Goal: Information Seeking & Learning: Learn about a topic

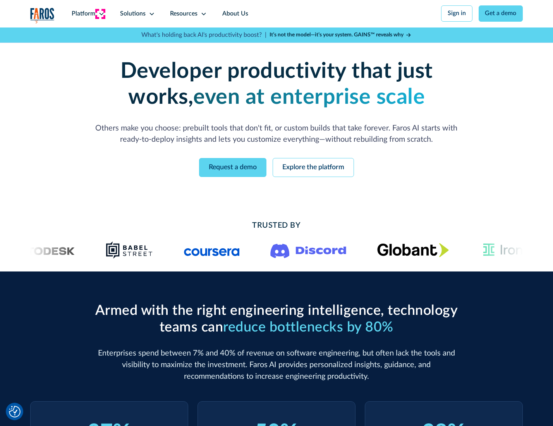
click at [100, 14] on icon at bounding box center [101, 14] width 6 height 6
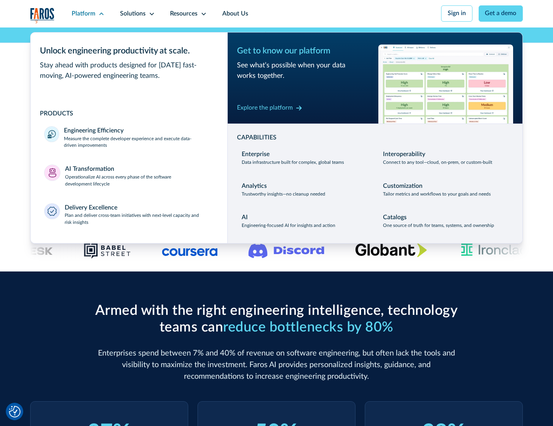
click at [138, 143] on p "Measure the complete developer experience and execute data-driven improvements" at bounding box center [138, 143] width 149 height 14
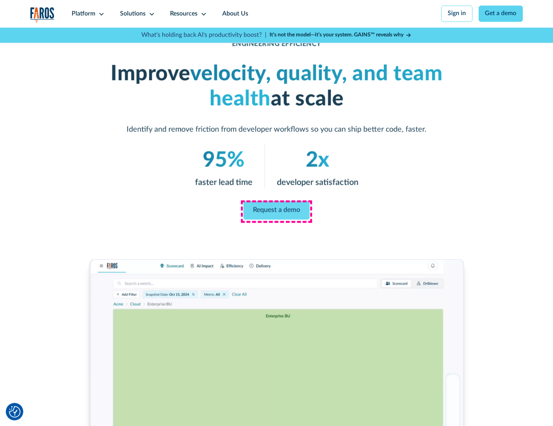
click at [276, 211] on link "Request a demo" at bounding box center [277, 210] width 66 height 19
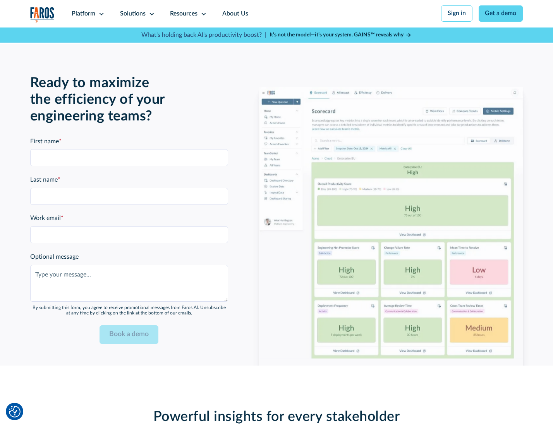
scroll to position [1686, 0]
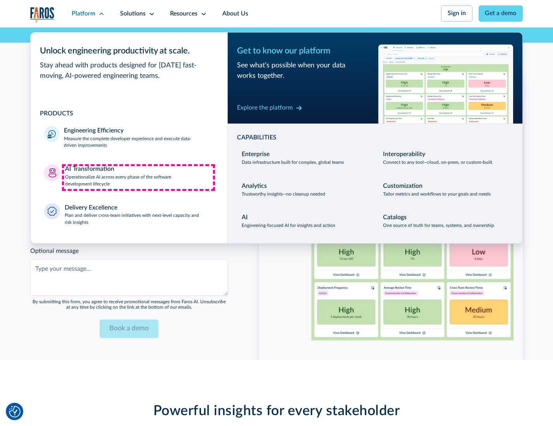
click at [138, 177] on p "Operationalize AI across every phase of the software development lifecycle" at bounding box center [139, 181] width 149 height 14
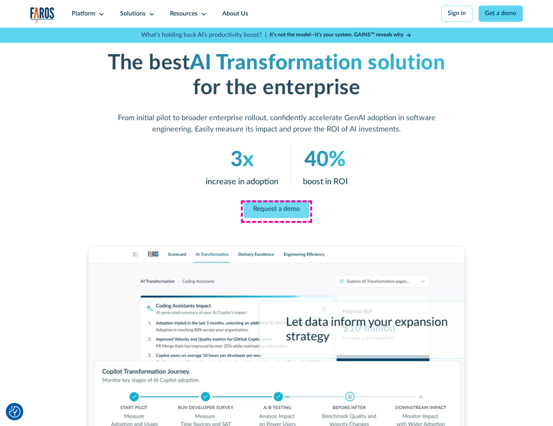
click at [276, 210] on link "Request a demo" at bounding box center [276, 209] width 65 height 18
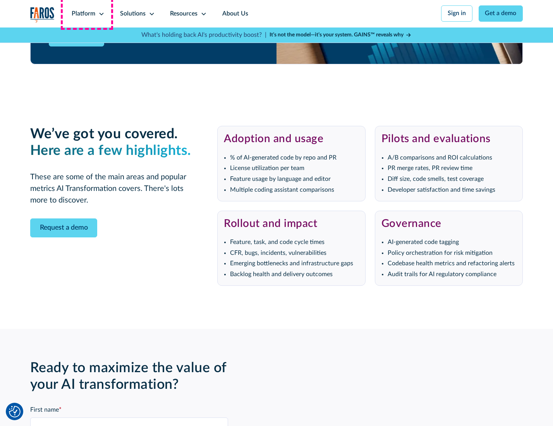
click at [87, 14] on div "Platform" at bounding box center [84, 13] width 24 height 9
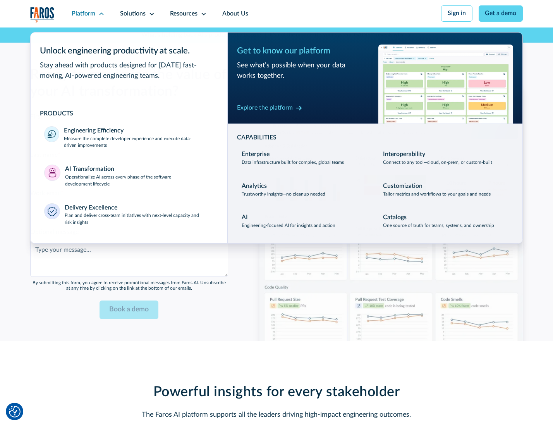
scroll to position [1872, 0]
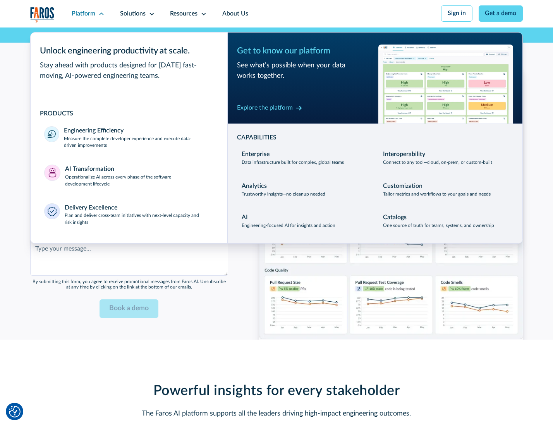
click at [264, 109] on div "Explore the platform" at bounding box center [265, 107] width 56 height 9
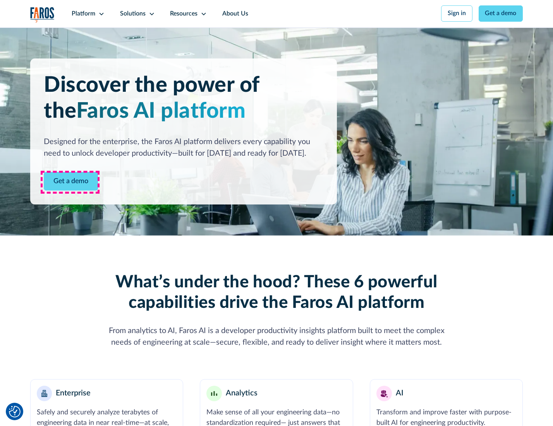
click at [70, 182] on link "Get a demo" at bounding box center [71, 181] width 54 height 19
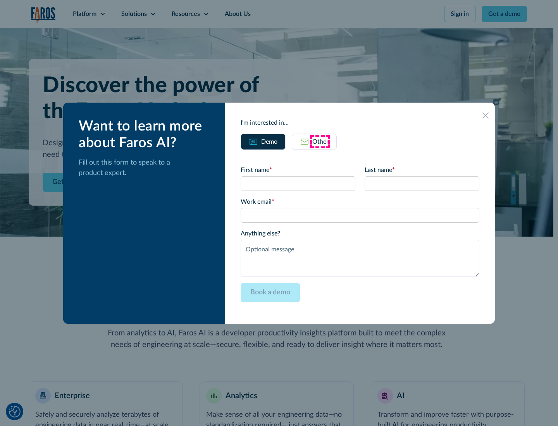
click at [320, 141] on div "Other" at bounding box center [320, 141] width 16 height 9
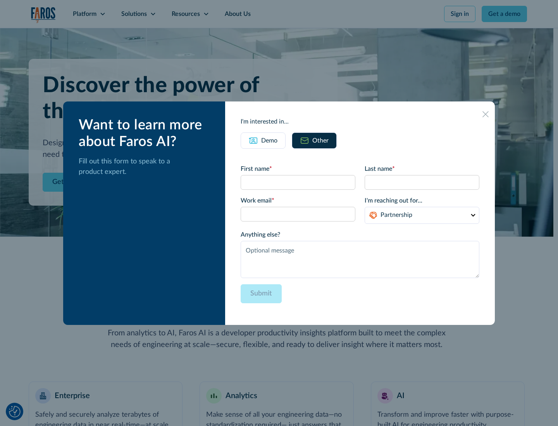
click at [268, 140] on div "Demo" at bounding box center [269, 140] width 16 height 9
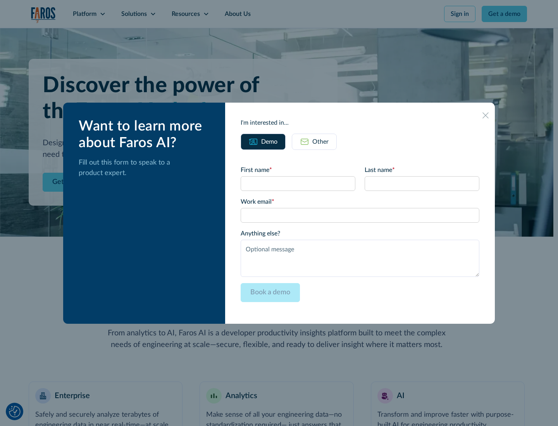
click at [486, 115] on icon at bounding box center [485, 115] width 6 height 6
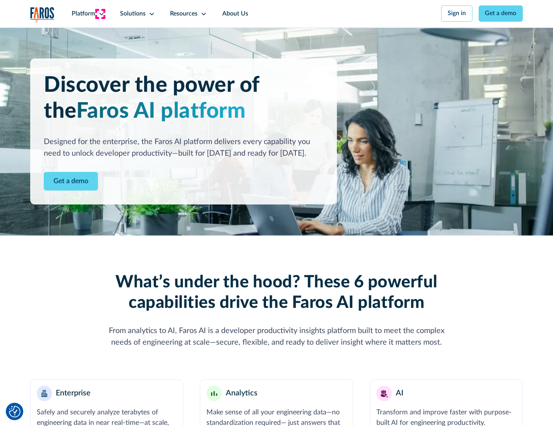
click at [100, 14] on icon at bounding box center [101, 14] width 6 height 6
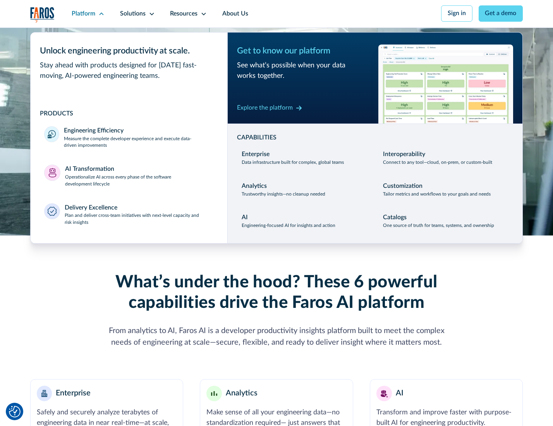
click at [138, 221] on p "Plan and deliver cross-team initiatives with next-level capacity and risk insig…" at bounding box center [139, 219] width 149 height 14
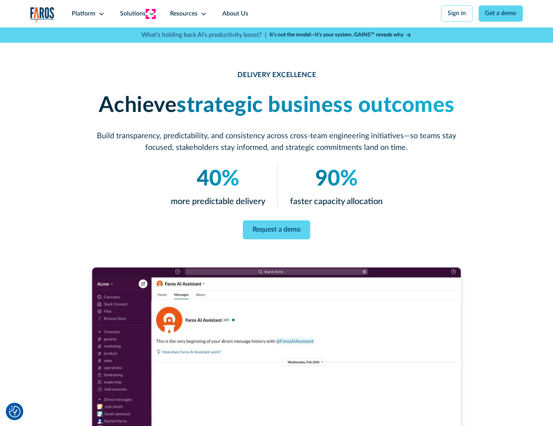
click at [150, 14] on icon at bounding box center [152, 14] width 6 height 6
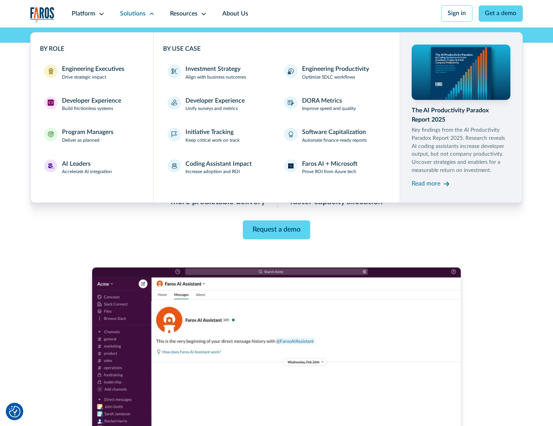
click at [91, 73] on div "Engineering Executives" at bounding box center [93, 69] width 62 height 9
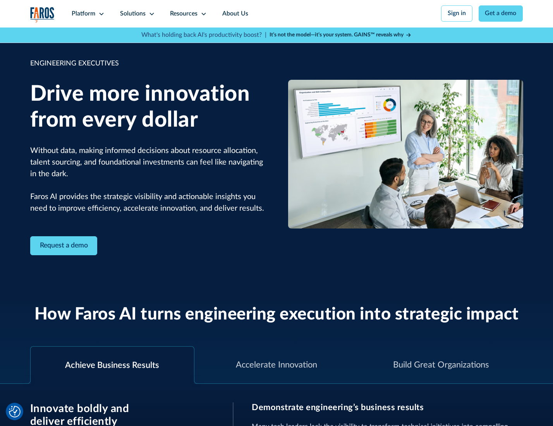
click at [150, 14] on icon at bounding box center [152, 14] width 6 height 6
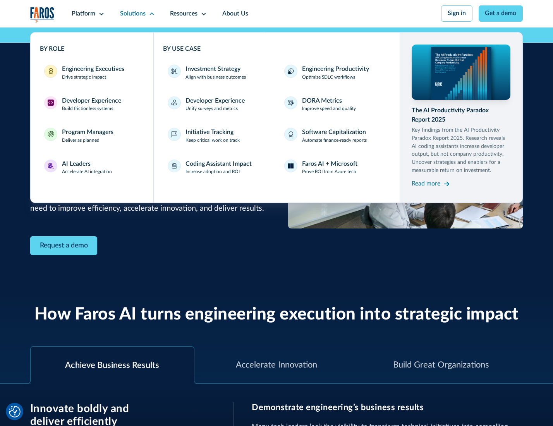
click at [91, 101] on div "Developer Experience" at bounding box center [91, 100] width 59 height 9
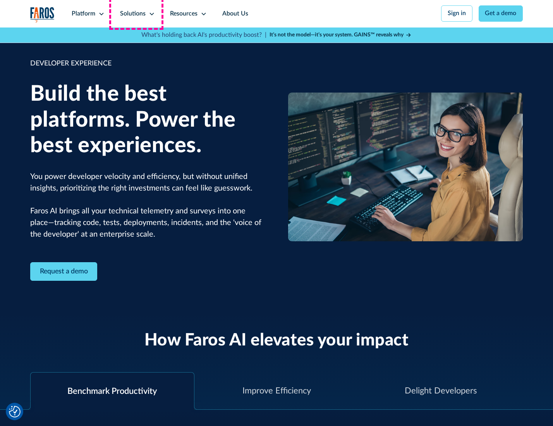
click at [136, 14] on div "Solutions" at bounding box center [133, 13] width 26 height 9
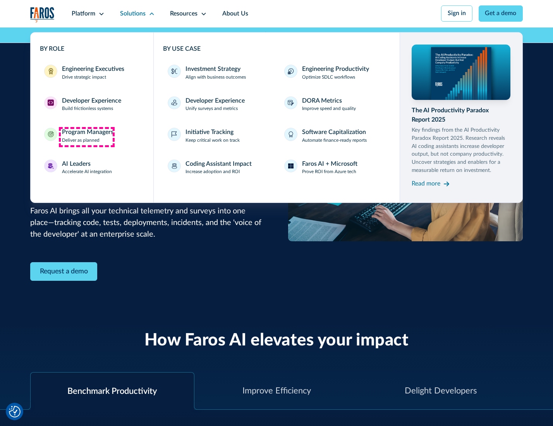
click at [86, 137] on div "Program Managers" at bounding box center [88, 132] width 52 height 9
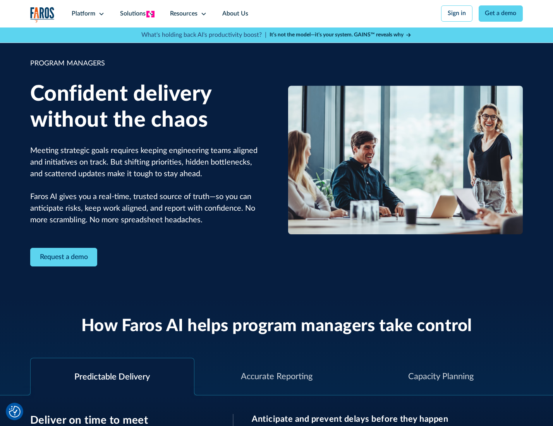
click at [150, 14] on icon at bounding box center [152, 14] width 6 height 6
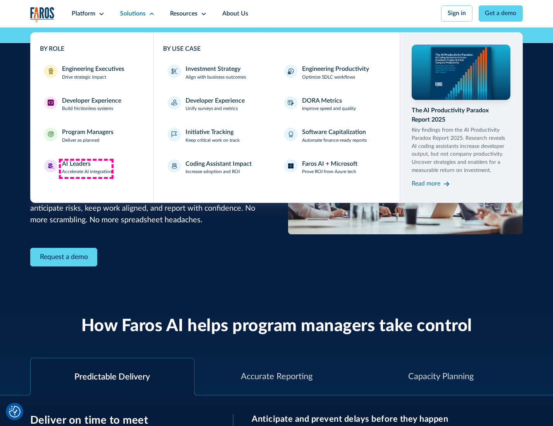
click at [86, 168] on div "AI Leaders" at bounding box center [76, 164] width 29 height 9
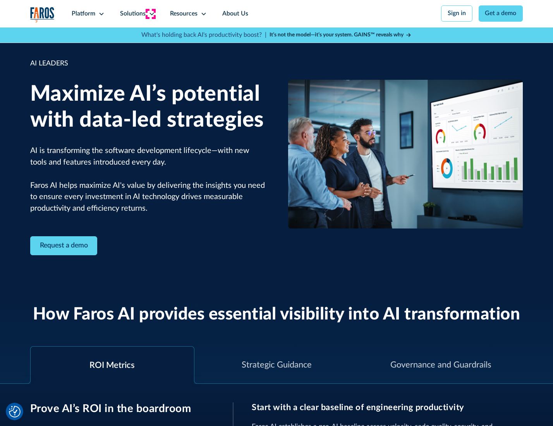
click at [150, 14] on icon at bounding box center [152, 14] width 6 height 6
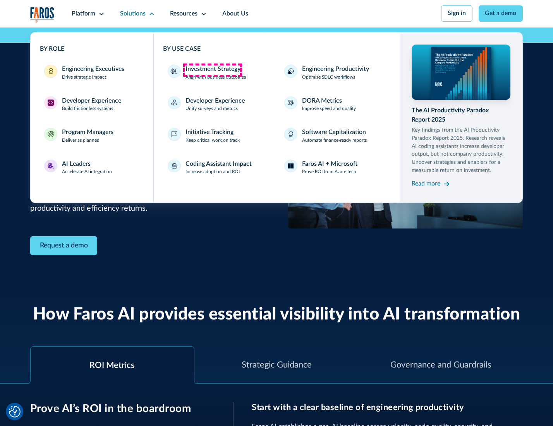
click at [212, 70] on div "Investment Strategy" at bounding box center [212, 69] width 55 height 9
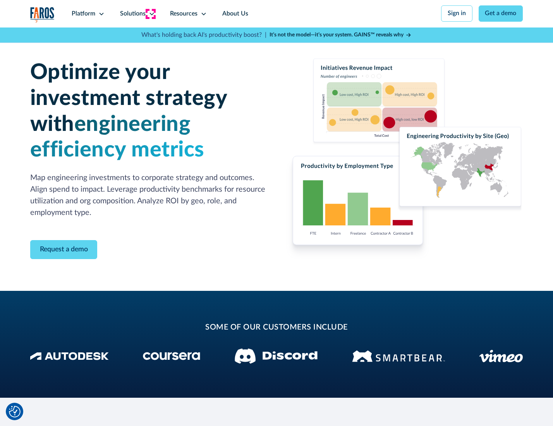
click at [150, 14] on icon at bounding box center [152, 14] width 6 height 6
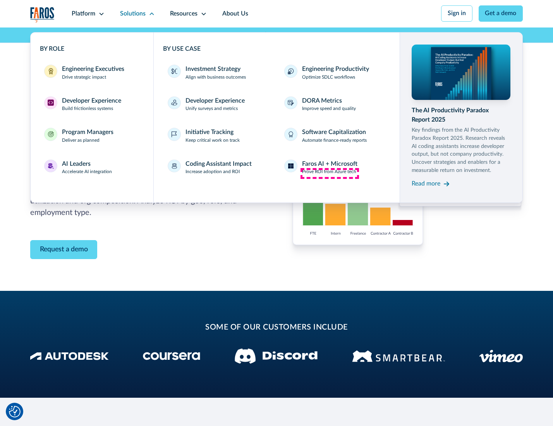
click at [330, 173] on p "Prove ROI from Azure tech" at bounding box center [329, 171] width 54 height 7
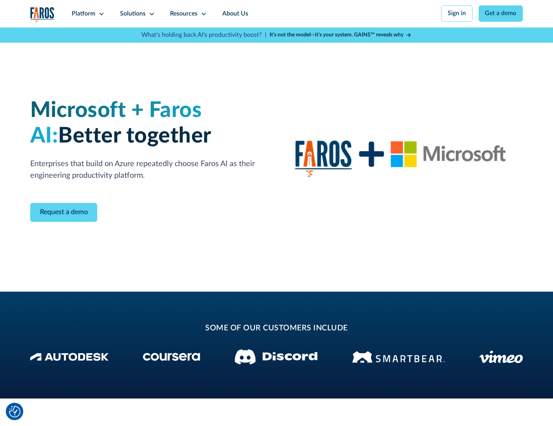
click at [150, 14] on icon at bounding box center [152, 14] width 6 height 6
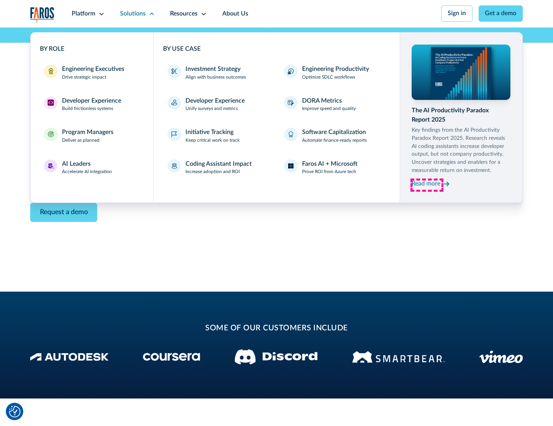
click at [427, 185] on div "Read more" at bounding box center [426, 183] width 29 height 9
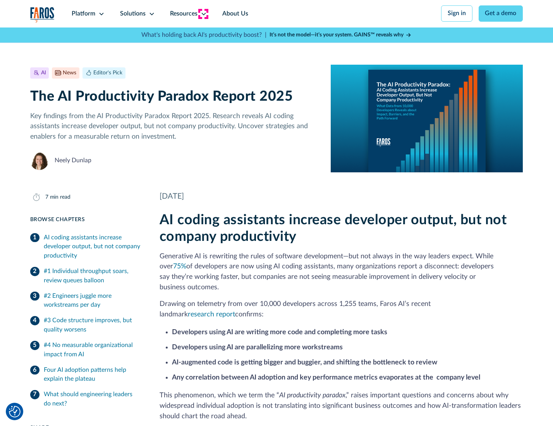
click at [203, 14] on icon at bounding box center [204, 14] width 6 height 6
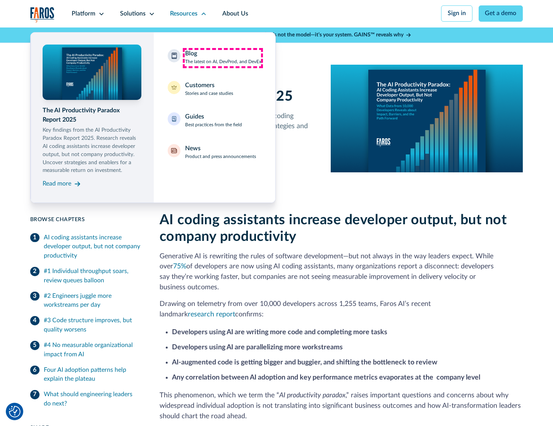
click at [223, 58] on div "Blog The latest on AI, DevProd, and DevEx" at bounding box center [223, 57] width 76 height 16
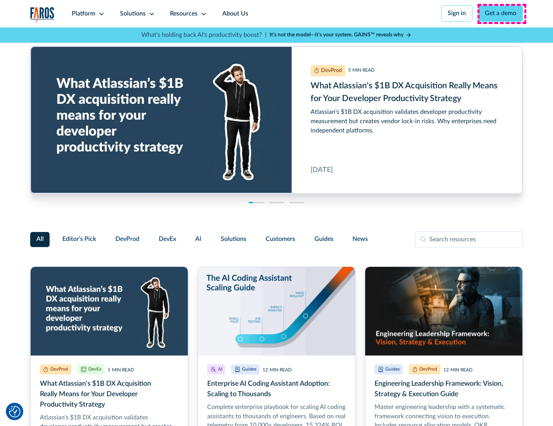
click at [502, 14] on link "Get a demo" at bounding box center [501, 13] width 45 height 16
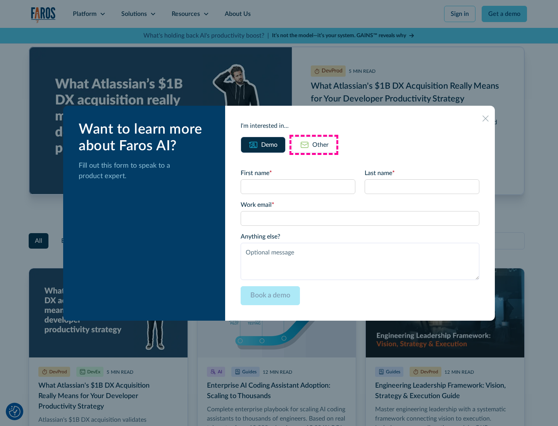
click at [314, 144] on div "Other" at bounding box center [320, 144] width 16 height 9
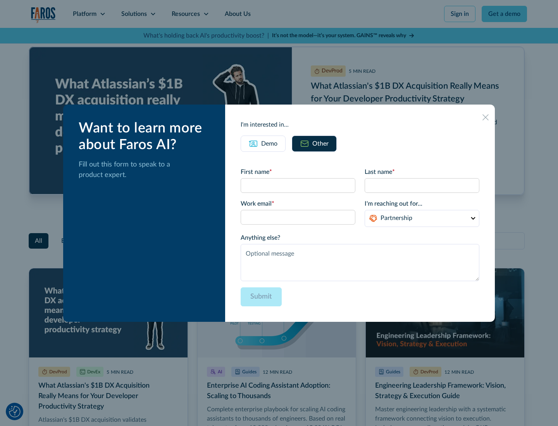
click at [486, 117] on icon at bounding box center [485, 117] width 6 height 6
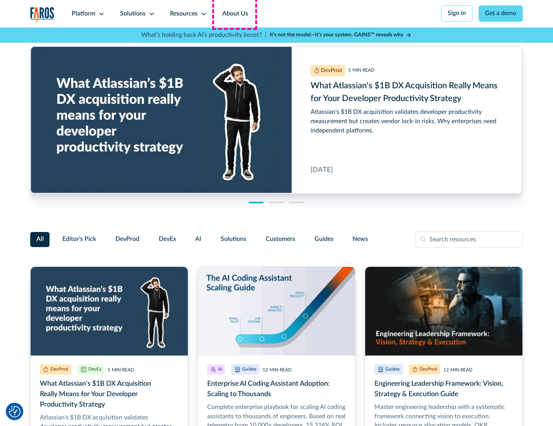
click at [234, 14] on link "About Us" at bounding box center [235, 13] width 41 height 27
